Goal: Task Accomplishment & Management: Use online tool/utility

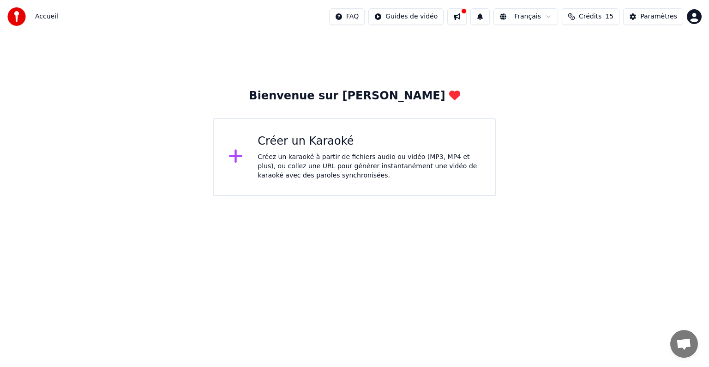
click at [310, 155] on div "Créez un karaoké à partir de fichiers audio ou vidéo (MP3, MP4 et plus), ou col…" at bounding box center [369, 166] width 223 height 28
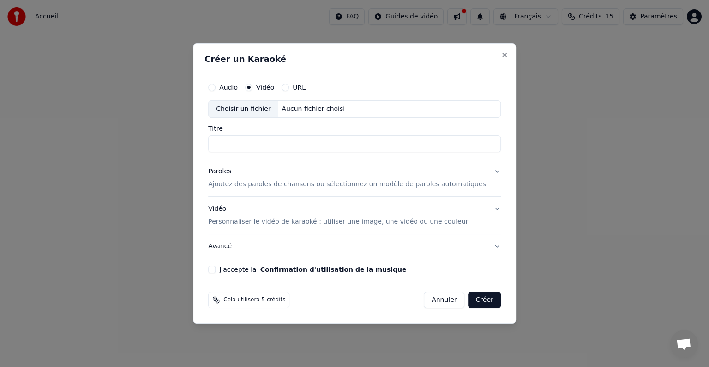
click at [470, 302] on button "Créer" at bounding box center [485, 299] width 32 height 17
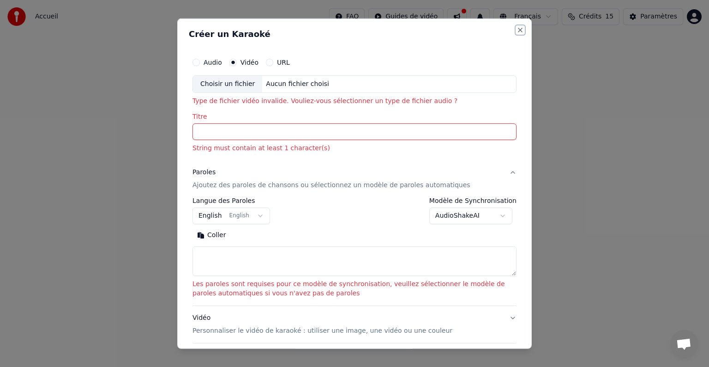
click at [517, 28] on button "Close" at bounding box center [520, 29] width 7 height 7
select select
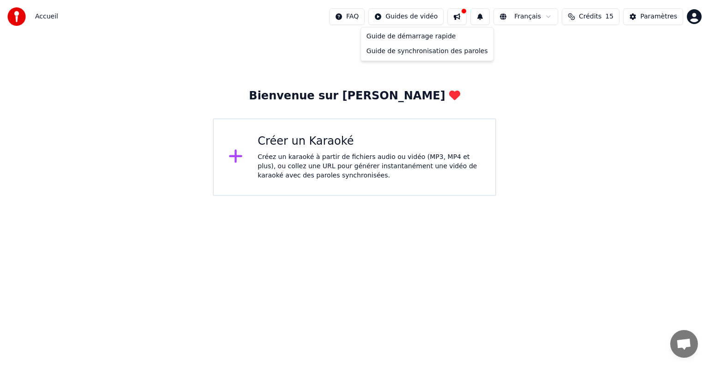
click at [431, 17] on html "Accueil FAQ Guides de vidéo Français Crédits 15 Paramètres Bienvenue sur Youka …" at bounding box center [354, 98] width 709 height 196
click at [425, 40] on div "Guide de démarrage rapide" at bounding box center [427, 36] width 129 height 15
click at [420, 17] on html "Accueil FAQ Guides de vidéo Français Crédits 15 Paramètres Bienvenue sur Youka …" at bounding box center [354, 98] width 709 height 196
click at [420, 51] on div "Guide de synchronisation des paroles" at bounding box center [427, 51] width 129 height 15
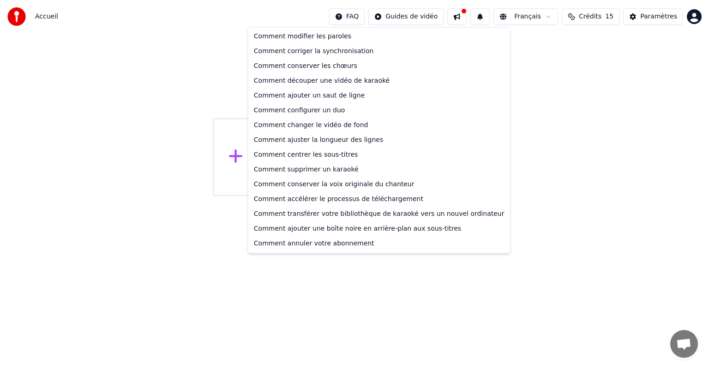
click at [368, 16] on html "Accueil FAQ Guides de vidéo Français Crédits 15 Paramètres Bienvenue sur Youka …" at bounding box center [354, 98] width 709 height 196
click at [563, 103] on html "Accueil FAQ Guides de vidéo Français Crédits 15 Paramètres Bienvenue sur Youka …" at bounding box center [354, 98] width 709 height 196
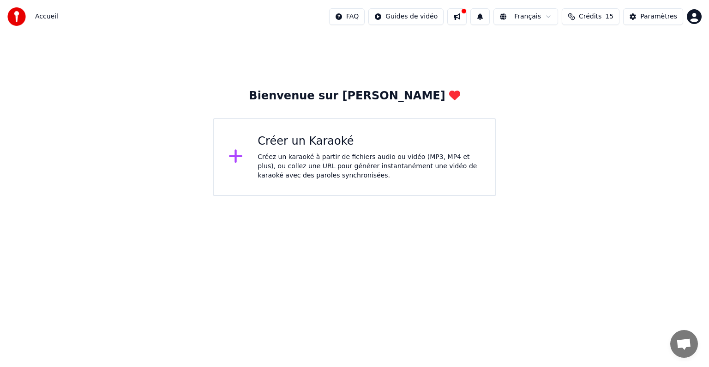
click at [602, 15] on span "Crédits" at bounding box center [590, 16] width 23 height 9
click at [598, 86] on button "Actualiser" at bounding box center [596, 86] width 55 height 17
click at [489, 17] on button at bounding box center [480, 16] width 19 height 17
click at [467, 16] on button at bounding box center [457, 16] width 19 height 17
click at [395, 50] on div "Bienvenue sur Youka Créer un Karaoké Créez un karaoké à partir de fichiers audi…" at bounding box center [354, 114] width 709 height 163
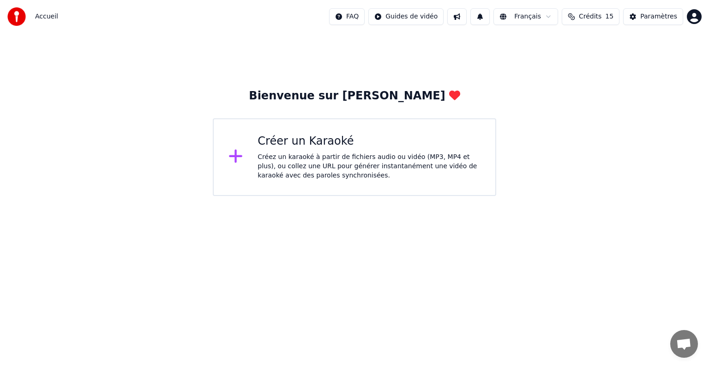
click at [44, 15] on span "Accueil" at bounding box center [46, 16] width 23 height 9
click at [46, 17] on span "Accueil" at bounding box center [46, 16] width 23 height 9
click at [15, 16] on img at bounding box center [16, 16] width 18 height 18
click at [664, 15] on div "Paramètres" at bounding box center [659, 16] width 37 height 9
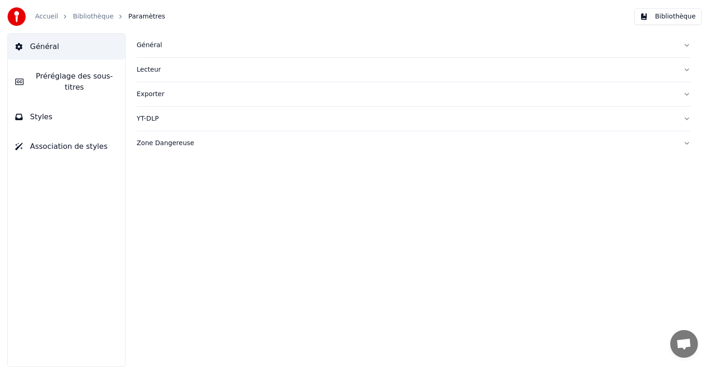
click at [144, 43] on div "Général" at bounding box center [406, 45] width 539 height 9
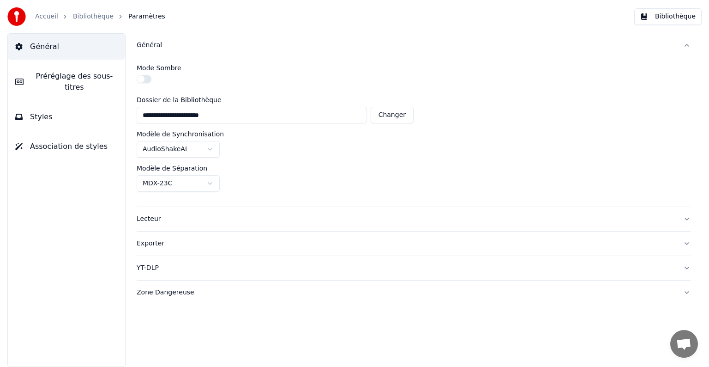
click at [335, 57] on button "Général" at bounding box center [414, 45] width 554 height 24
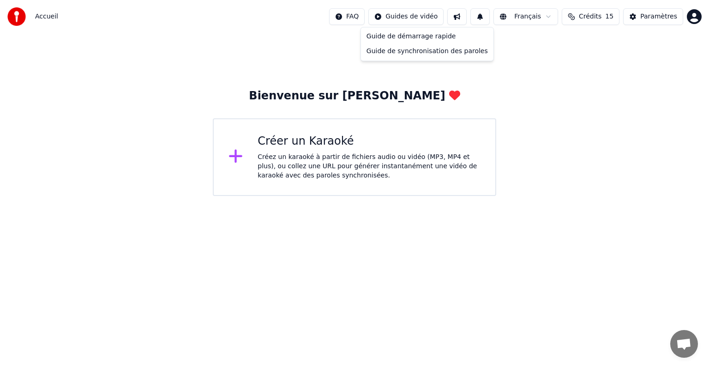
click at [394, 15] on html "Accueil FAQ Guides de vidéo Français Crédits 15 Paramètres Bienvenue sur Youka …" at bounding box center [354, 98] width 709 height 196
click at [351, 161] on html "Accueil FAQ Guides de vidéo Français Crédits 15 Paramètres Bienvenue sur Youka …" at bounding box center [354, 98] width 709 height 196
click at [351, 161] on div "Créez un karaoké à partir de fichiers audio ou vidéo (MP3, MP4 et plus), ou col…" at bounding box center [369, 166] width 223 height 28
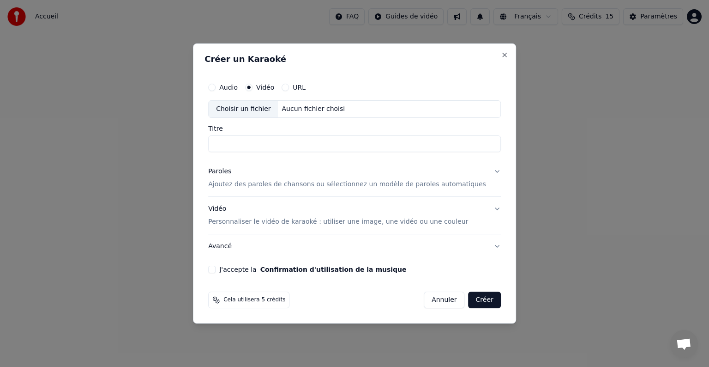
click at [264, 108] on div "Choisir un fichier" at bounding box center [243, 109] width 69 height 17
type input "**********"
click at [483, 170] on button "Paroles Ajoutez des paroles de chansons ou sélectionnez un modèle de paroles au…" at bounding box center [354, 177] width 293 height 37
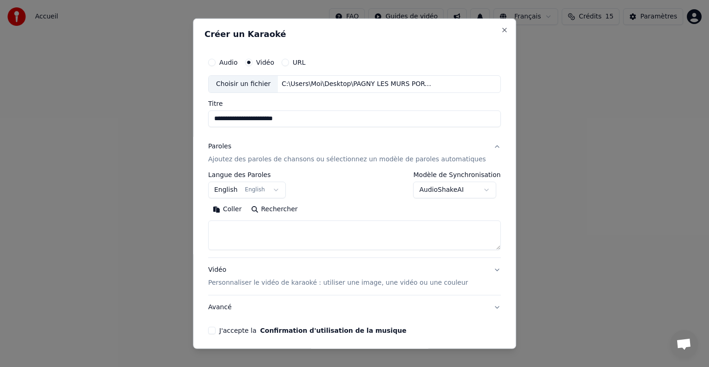
click at [478, 148] on button "Paroles Ajoutez des paroles de chansons ou sélectionnez un modèle de paroles au…" at bounding box center [354, 152] width 293 height 37
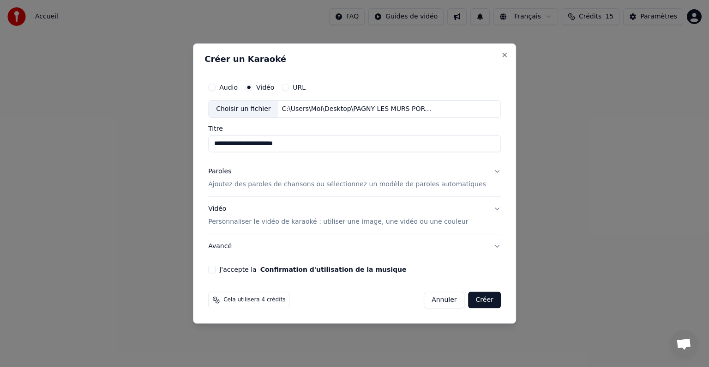
click at [216, 270] on button "J'accepte la Confirmation d'utilisation de la musique" at bounding box center [211, 269] width 7 height 7
click at [474, 300] on button "Créer" at bounding box center [485, 299] width 32 height 17
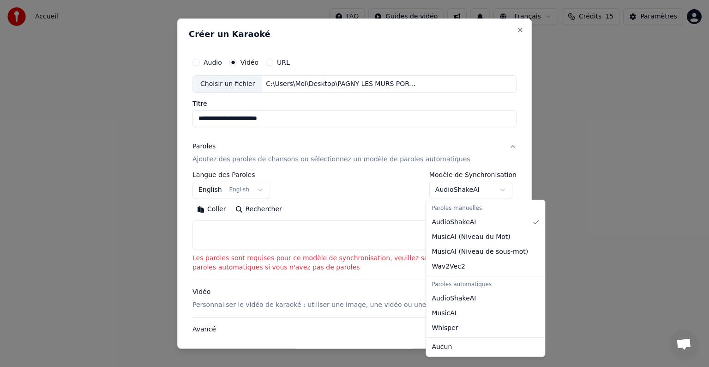
click at [498, 190] on body "**********" at bounding box center [354, 98] width 709 height 196
click at [470, 284] on div "Paroles automatiques" at bounding box center [485, 284] width 115 height 13
select select "**********"
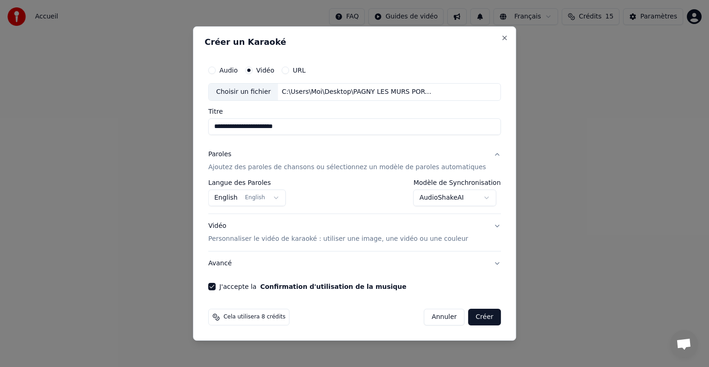
click at [475, 315] on button "Créer" at bounding box center [485, 317] width 32 height 17
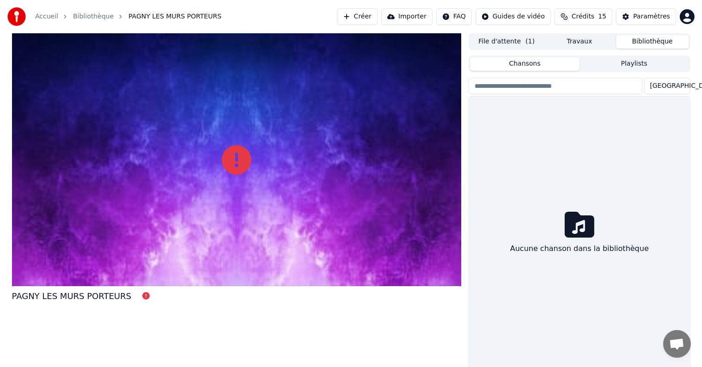
click at [662, 40] on button "Bibliothèque" at bounding box center [652, 41] width 73 height 13
click at [576, 225] on icon at bounding box center [579, 225] width 30 height 30
click at [523, 65] on button "Chansons" at bounding box center [524, 63] width 109 height 13
click at [248, 133] on div at bounding box center [236, 159] width 449 height 253
click at [231, 154] on icon at bounding box center [237, 160] width 30 height 30
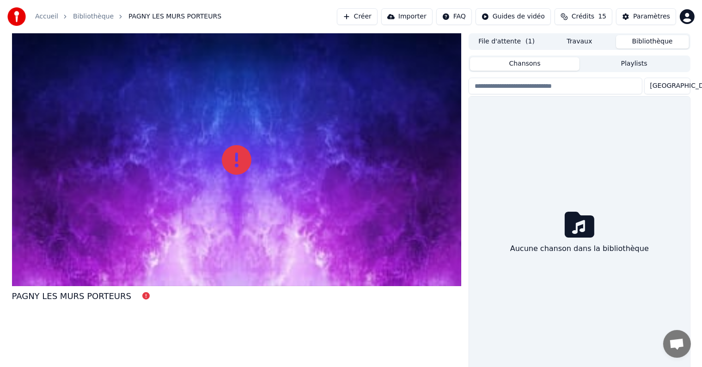
click at [428, 17] on button "Importer" at bounding box center [406, 16] width 51 height 17
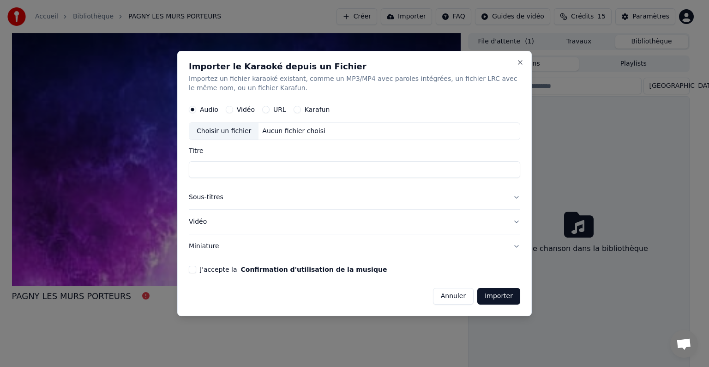
click at [218, 133] on div "Choisir un fichier" at bounding box center [223, 131] width 69 height 17
click at [203, 168] on input "Titre" at bounding box center [355, 169] width 332 height 17
click at [227, 110] on button "Vidéo" at bounding box center [229, 109] width 7 height 7
click at [224, 130] on div "Choisir un fichier" at bounding box center [223, 131] width 69 height 17
type input "**********"
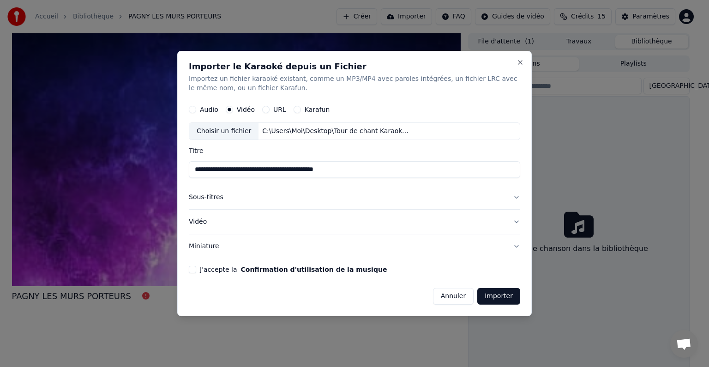
click at [194, 271] on button "J'accepte la Confirmation d'utilisation de la musique" at bounding box center [192, 269] width 7 height 7
click at [500, 296] on button "Importer" at bounding box center [499, 296] width 43 height 17
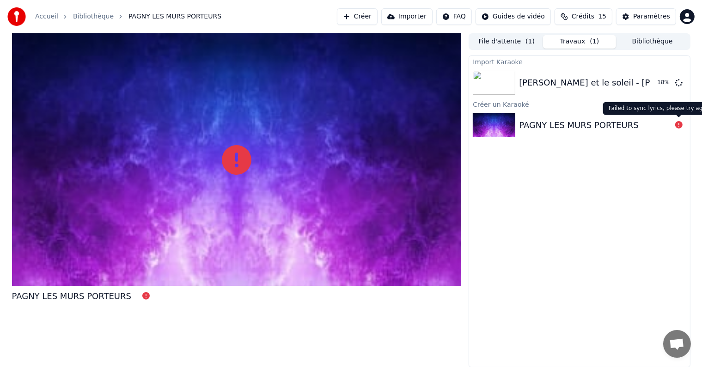
click at [678, 125] on icon at bounding box center [678, 124] width 7 height 7
click at [485, 126] on img at bounding box center [493, 125] width 42 height 24
click at [653, 82] on button "Jouer" at bounding box center [655, 82] width 32 height 17
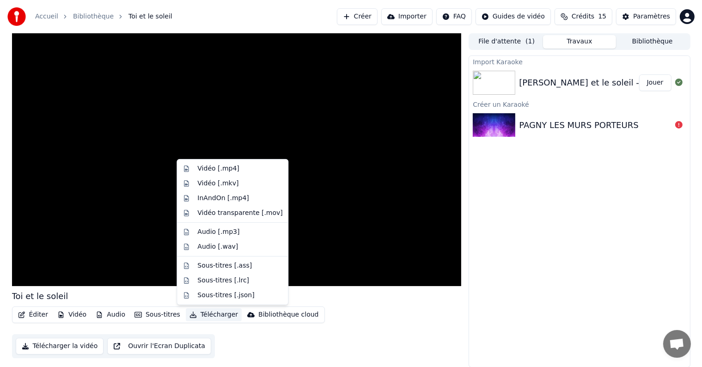
click at [206, 315] on button "Télécharger" at bounding box center [214, 314] width 56 height 13
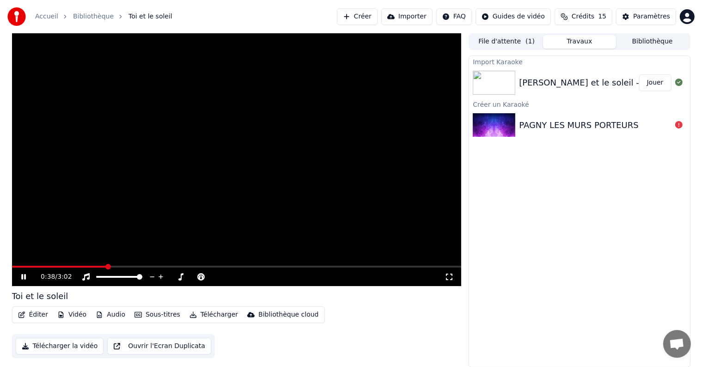
click at [126, 203] on video at bounding box center [236, 159] width 449 height 253
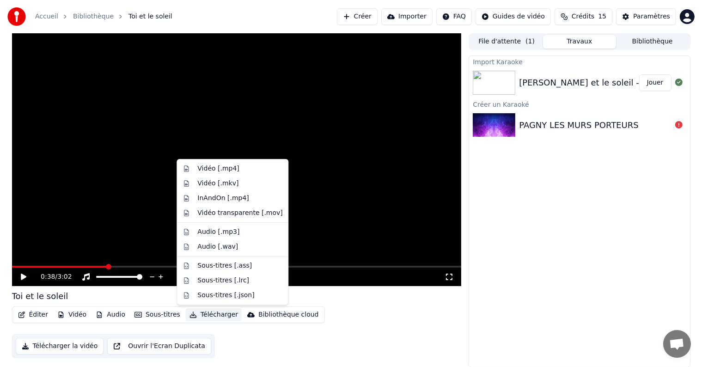
click at [209, 315] on button "Télécharger" at bounding box center [214, 314] width 56 height 13
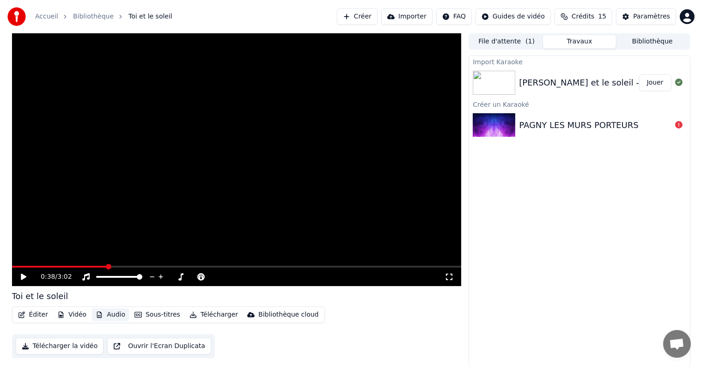
click at [113, 313] on button "Audio" at bounding box center [110, 314] width 37 height 13
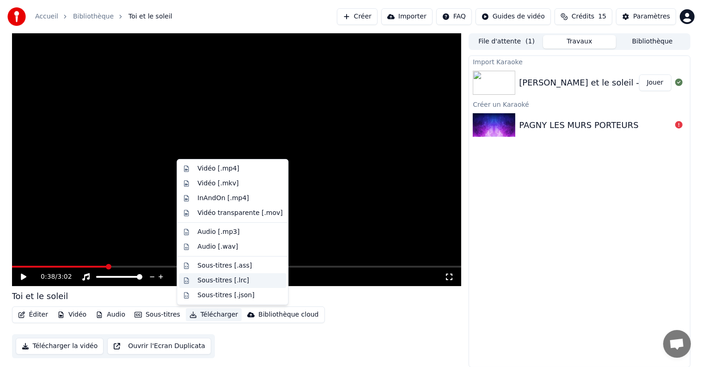
click at [209, 279] on div "Sous-titres [.lrc]" at bounding box center [223, 280] width 52 height 9
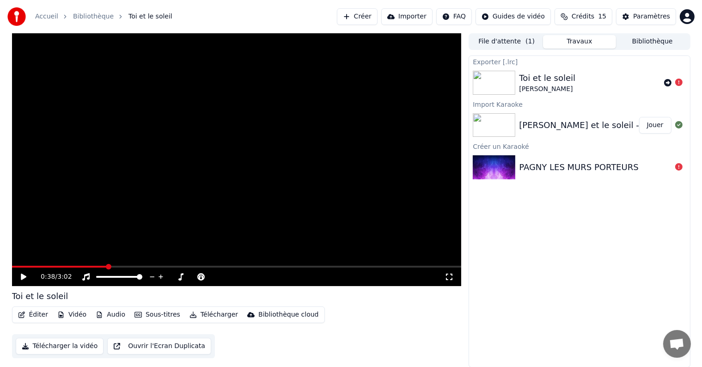
click at [206, 315] on button "Télécharger" at bounding box center [214, 314] width 56 height 13
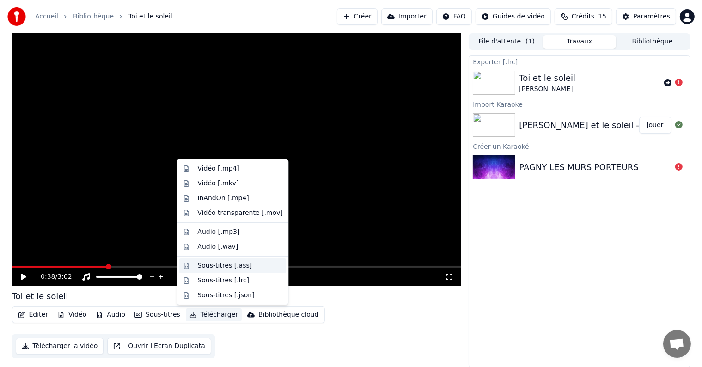
click at [219, 265] on div "Sous-titres [.ass]" at bounding box center [224, 265] width 55 height 9
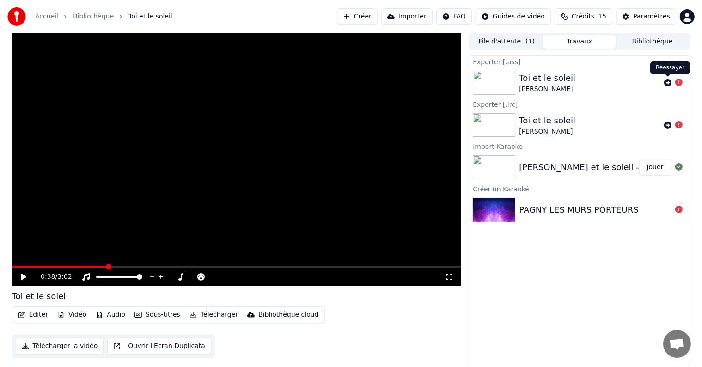
click at [667, 79] on icon at bounding box center [667, 82] width 7 height 7
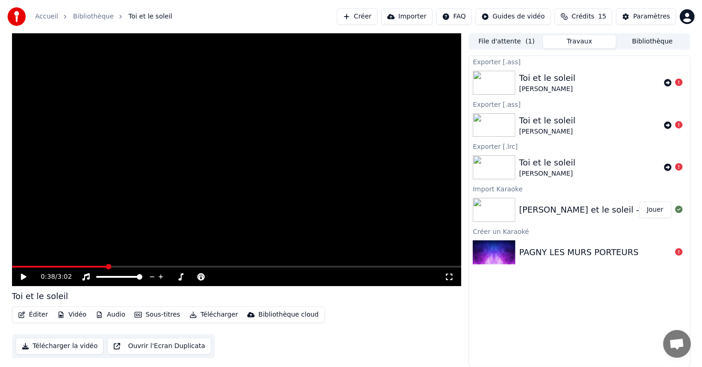
click at [667, 124] on icon at bounding box center [667, 124] width 7 height 7
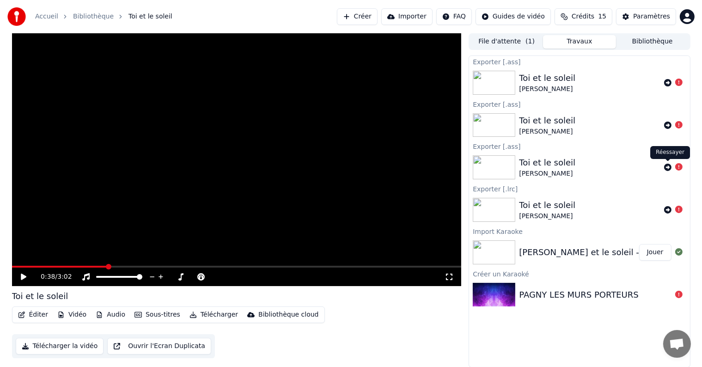
click at [665, 167] on icon at bounding box center [667, 167] width 7 height 7
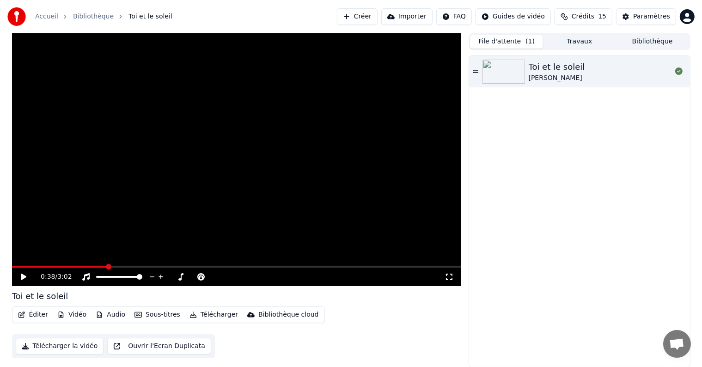
click at [499, 42] on button "File d'attente ( 1 )" at bounding box center [506, 41] width 73 height 13
click at [678, 70] on icon at bounding box center [678, 70] width 7 height 7
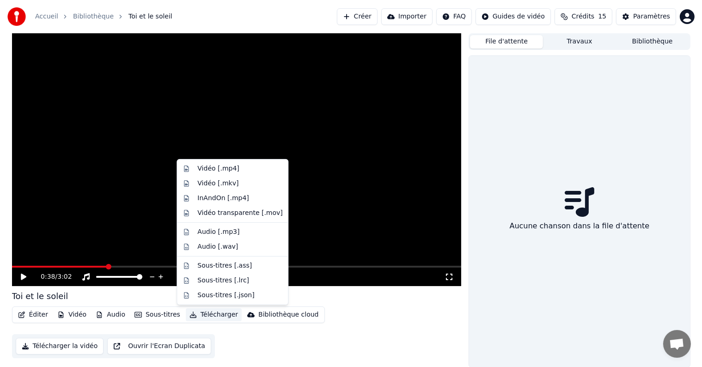
click at [209, 316] on button "Télécharger" at bounding box center [214, 314] width 56 height 13
click at [216, 231] on div "Audio [.mp3]" at bounding box center [218, 231] width 42 height 9
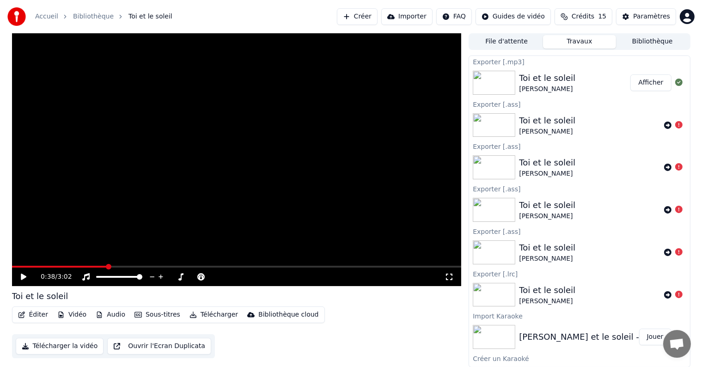
click at [643, 81] on button "Afficher" at bounding box center [650, 82] width 41 height 17
drag, startPoint x: 277, startPoint y: 12, endPoint x: 298, endPoint y: 2, distance: 23.2
click at [303, 31] on div "Accueil Bibliothèque Toi et le soleil Créer Importer FAQ Guides de vidéo Crédit…" at bounding box center [351, 16] width 702 height 33
